Goal: Complete application form: Complete application form

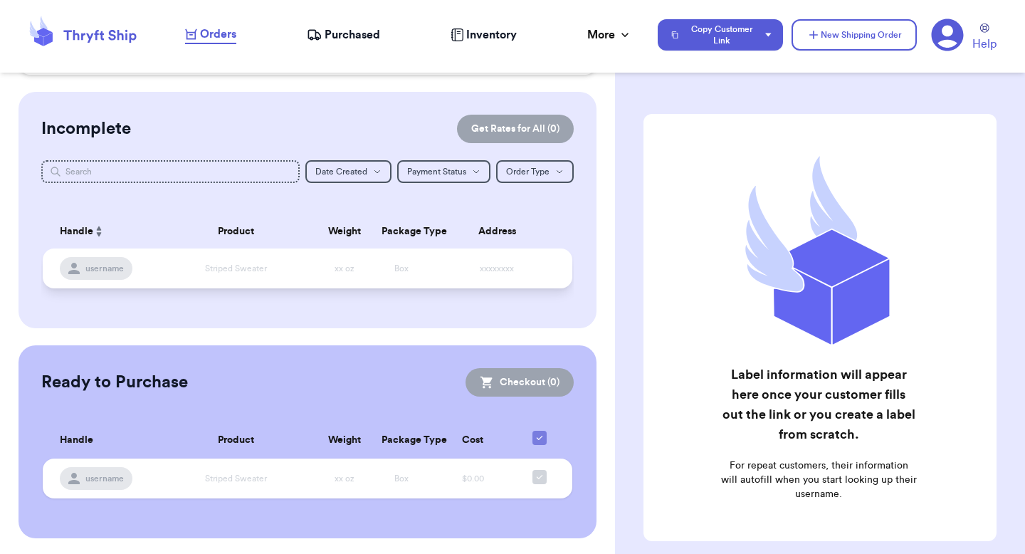
scroll to position [89, 0]
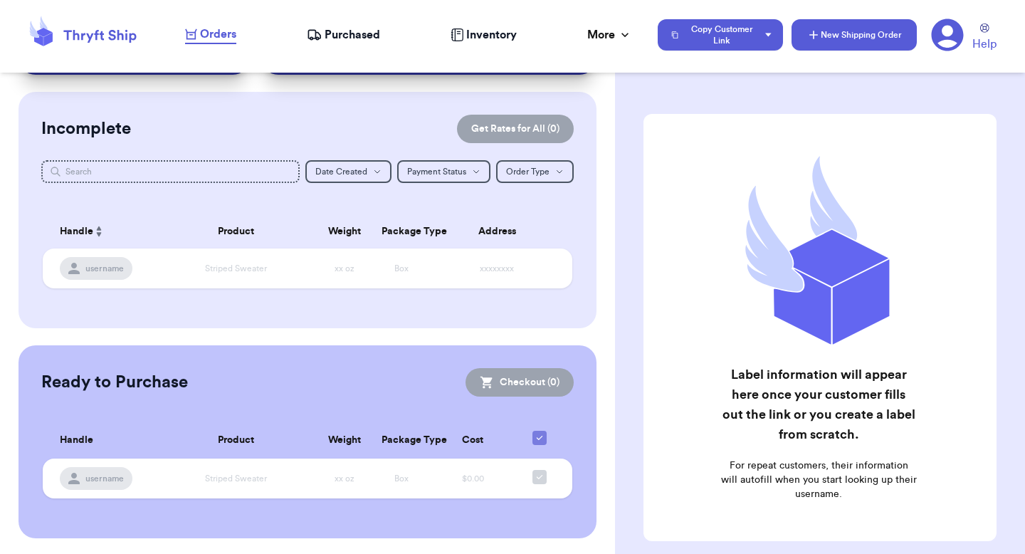
click at [811, 30] on icon "button" at bounding box center [813, 35] width 14 height 14
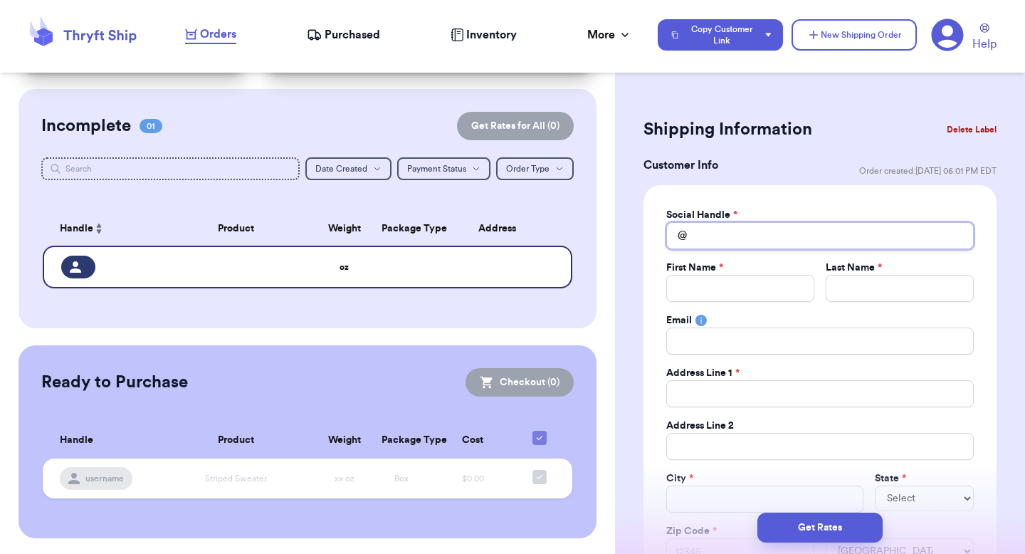
click at [705, 236] on input "Total Amount Paid" at bounding box center [819, 235] width 307 height 27
type input "v"
type input "va"
type input "val"
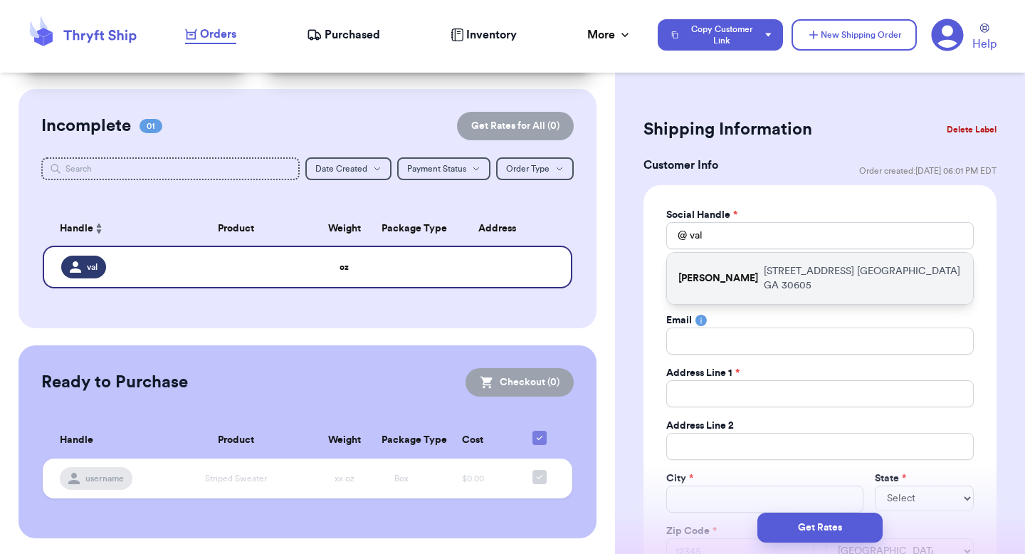
click at [764, 272] on p "[STREET_ADDRESS]" at bounding box center [863, 278] width 198 height 28
type input "[PERSON_NAME]"
type input "[EMAIL_ADDRESS][DOMAIN_NAME]"
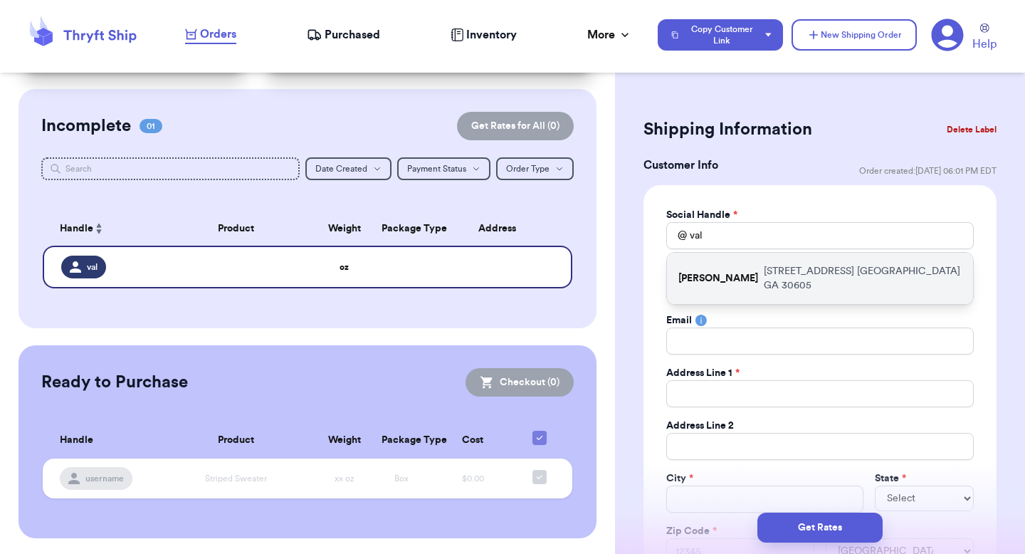
type input "[STREET_ADDRESS]"
type input "apt 211"
type input "[GEOGRAPHIC_DATA]"
select select "GA"
type input "30605"
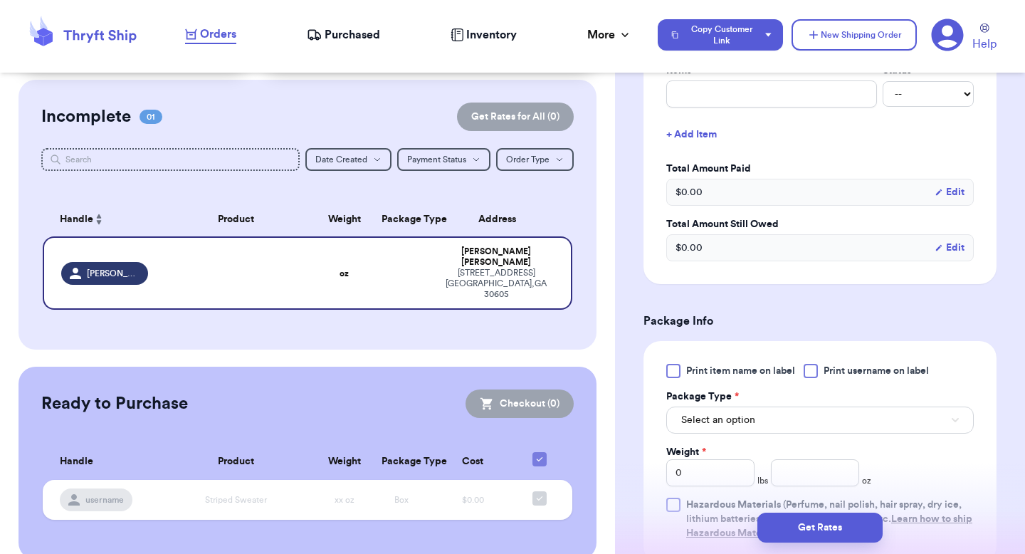
scroll to position [738, 0]
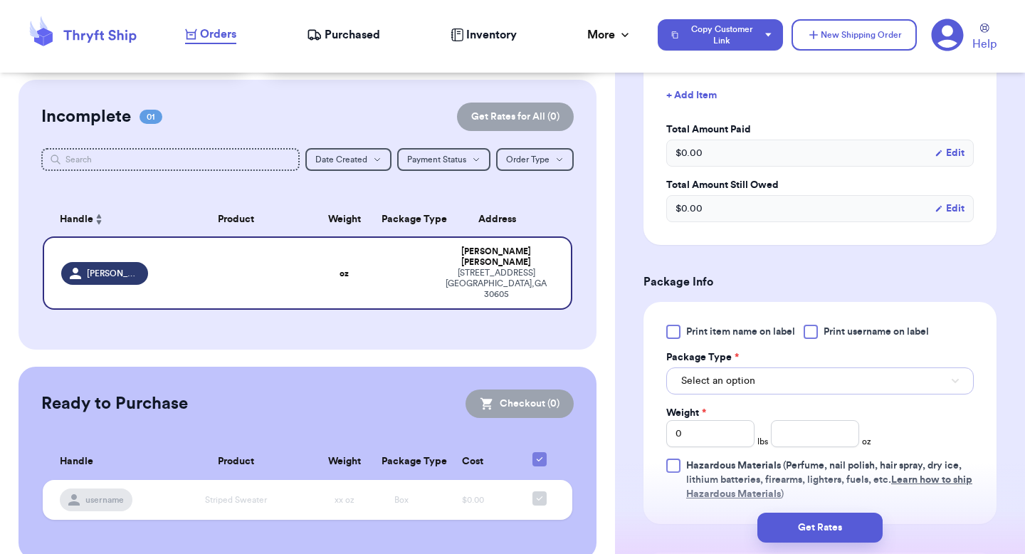
click at [735, 379] on span "Select an option" at bounding box center [718, 381] width 74 height 14
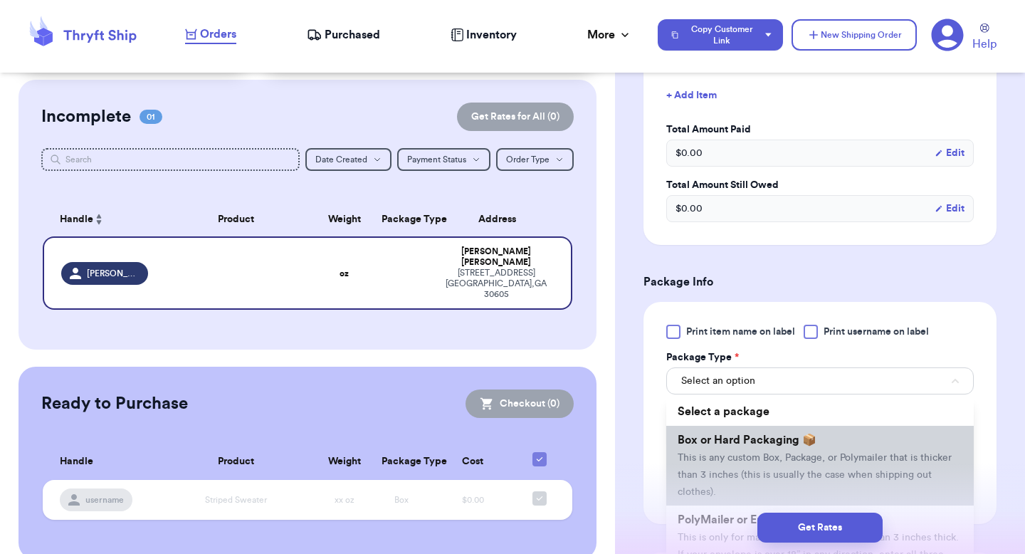
click at [730, 451] on li "Box or Hard Packaging 📦 This is any custom Box, Package, or Polymailer that is …" at bounding box center [819, 466] width 307 height 80
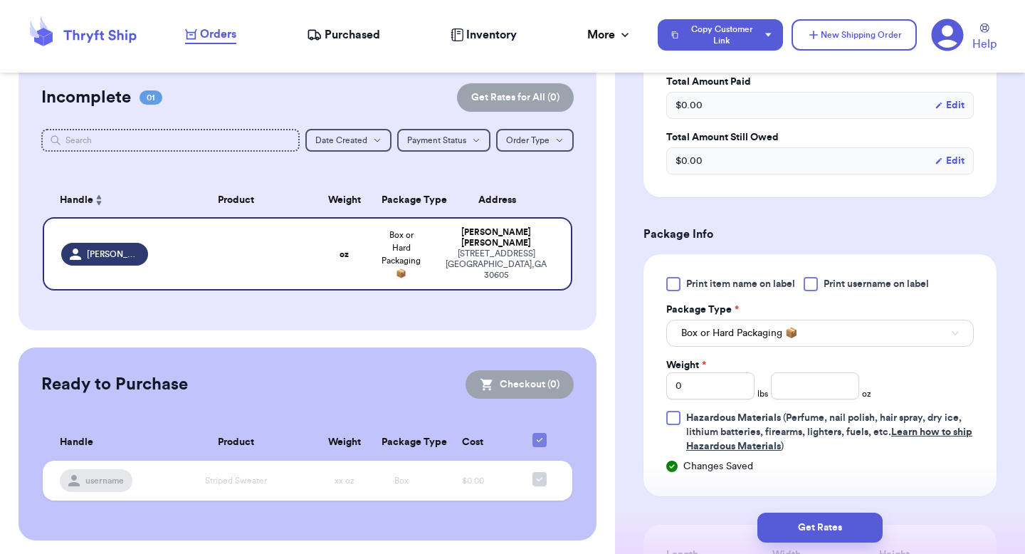
scroll to position [799, 0]
